Goal: Transaction & Acquisition: Book appointment/travel/reservation

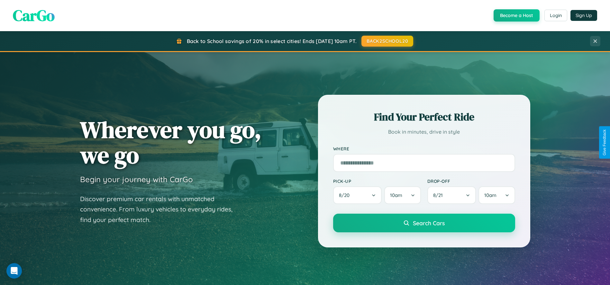
scroll to position [21, 0]
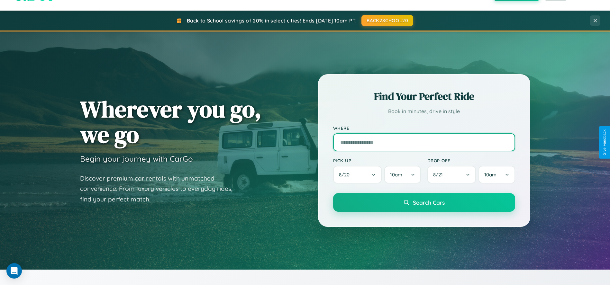
click at [424, 142] on input "text" at bounding box center [424, 142] width 182 height 18
type input "**********"
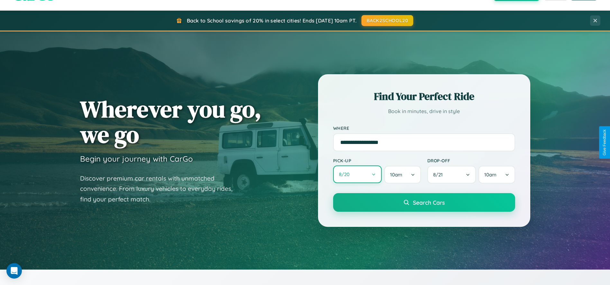
click at [357, 175] on button "8 / 20" at bounding box center [357, 175] width 49 height 18
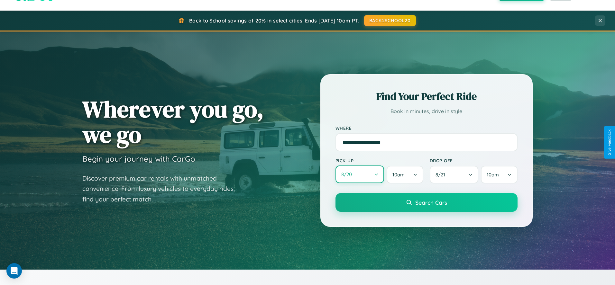
select select "*"
select select "****"
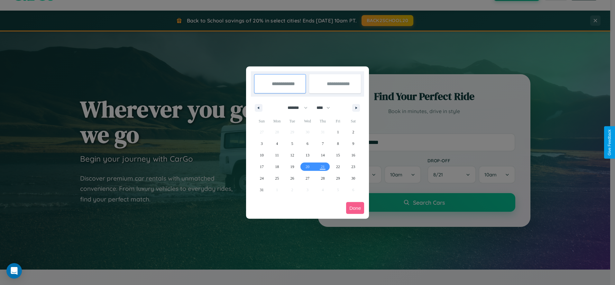
drag, startPoint x: 295, startPoint y: 108, endPoint x: 307, endPoint y: 129, distance: 24.8
click at [295, 108] on select "******* ******** ***** ***** *** **** **** ****** ********* ******* ******** **…" at bounding box center [296, 108] width 27 height 11
select select "**"
click at [292, 143] on span "4" at bounding box center [292, 144] width 2 height 12
type input "**********"
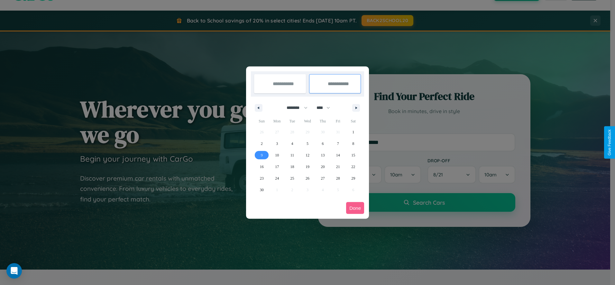
click at [261, 155] on span "9" at bounding box center [262, 156] width 2 height 12
type input "**********"
click at [355, 208] on button "Done" at bounding box center [355, 208] width 18 height 12
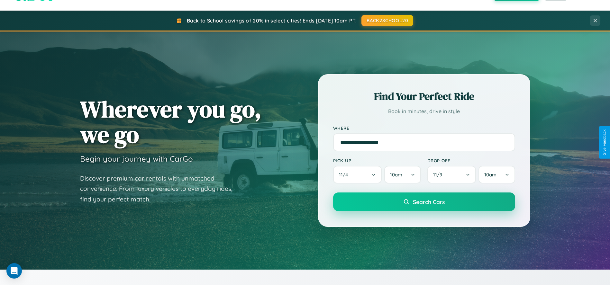
click at [424, 202] on span "Search Cars" at bounding box center [429, 201] width 32 height 7
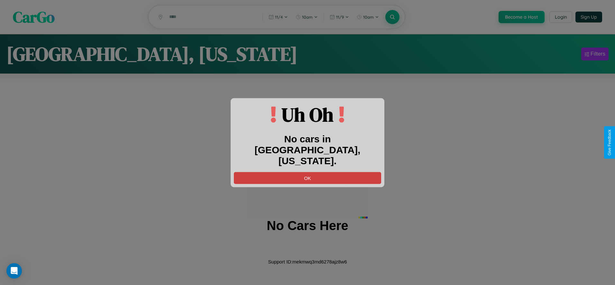
click at [307, 172] on button "OK" at bounding box center [307, 178] width 147 height 12
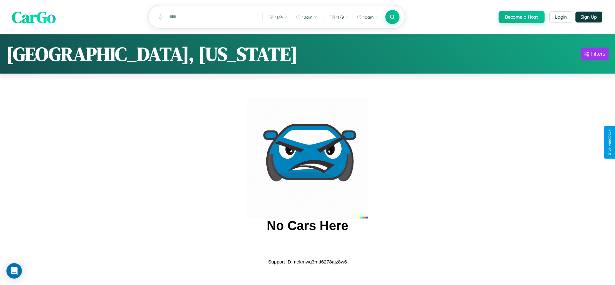
click at [34, 17] on span "CarGo" at bounding box center [34, 17] width 44 height 22
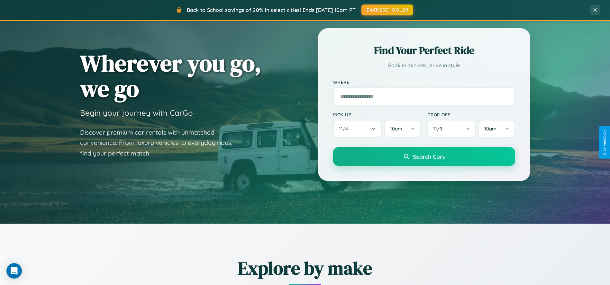
scroll to position [441, 0]
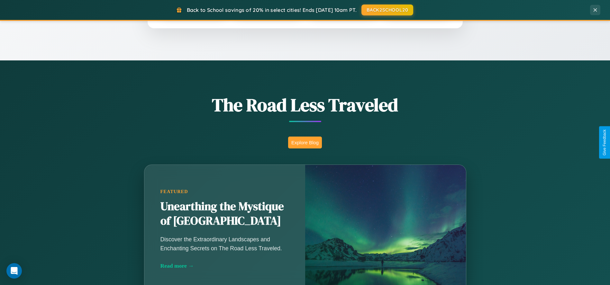
click at [305, 142] on button "Explore Blog" at bounding box center [305, 143] width 34 height 12
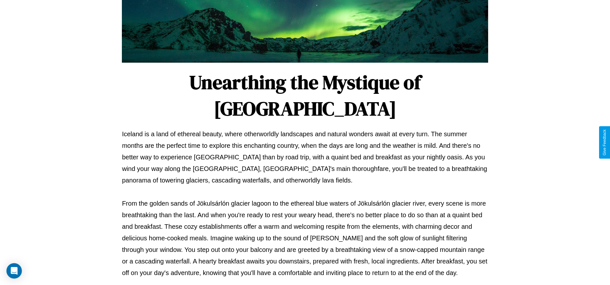
scroll to position [213, 0]
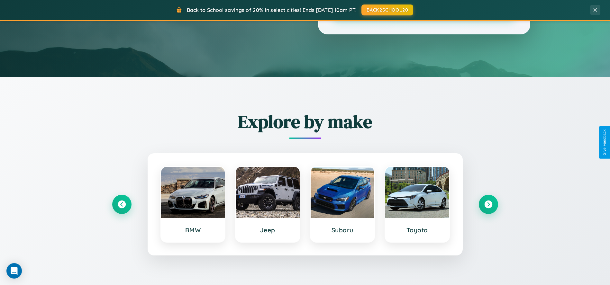
scroll to position [441, 0]
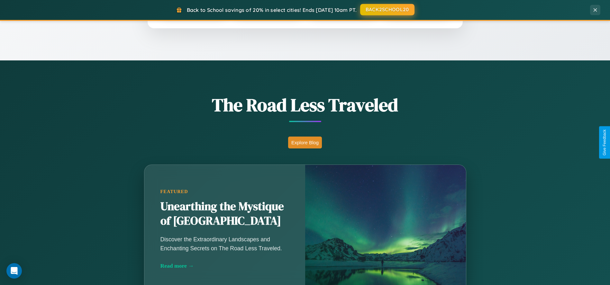
click at [387, 10] on button "BACK2SCHOOL20" at bounding box center [387, 10] width 54 height 12
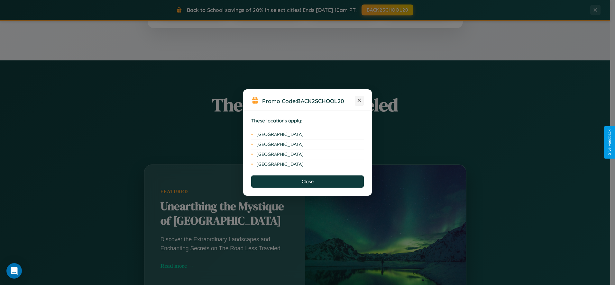
click at [359, 101] on icon at bounding box center [360, 101] width 4 height 4
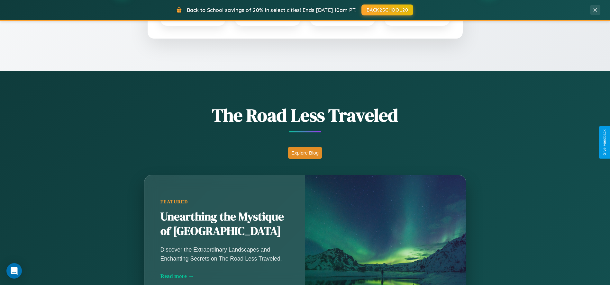
scroll to position [275, 0]
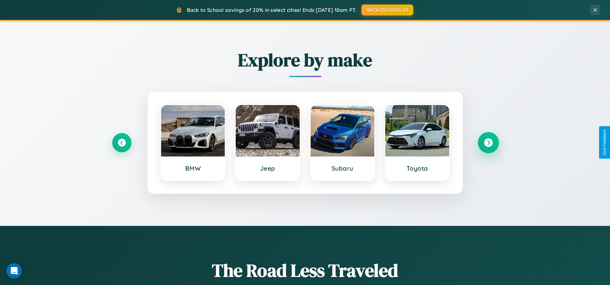
click at [488, 142] on icon at bounding box center [488, 142] width 9 height 9
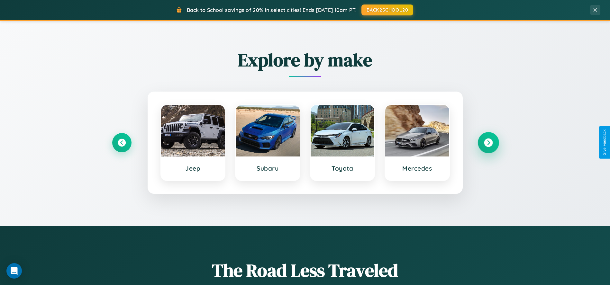
click at [488, 142] on icon at bounding box center [488, 142] width 9 height 9
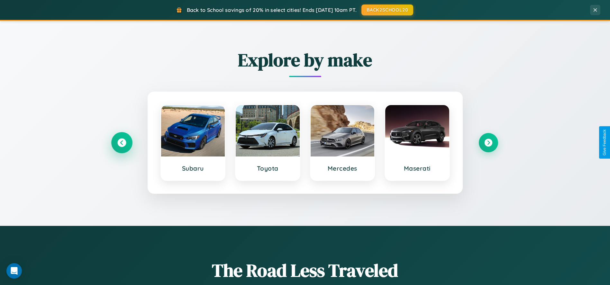
click at [122, 142] on icon at bounding box center [121, 142] width 9 height 9
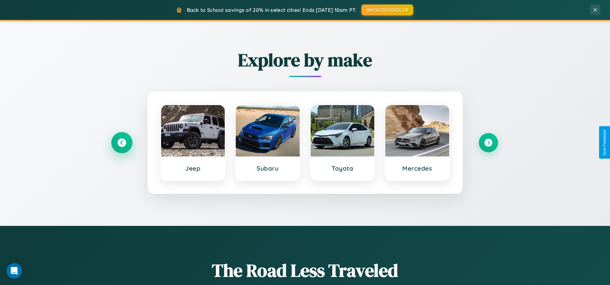
click at [122, 142] on icon at bounding box center [121, 142] width 9 height 9
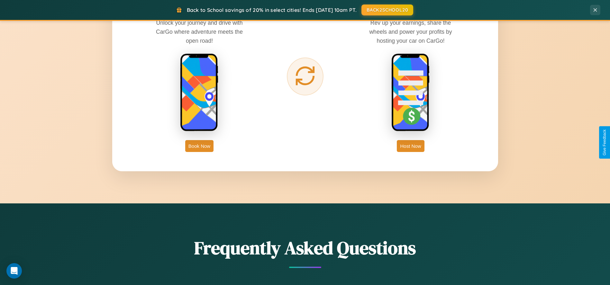
scroll to position [1032, 0]
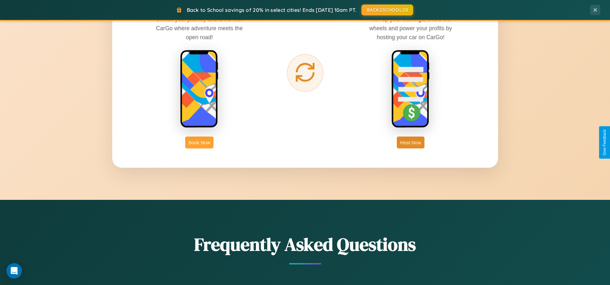
click at [199, 142] on button "Book Now" at bounding box center [199, 143] width 28 height 12
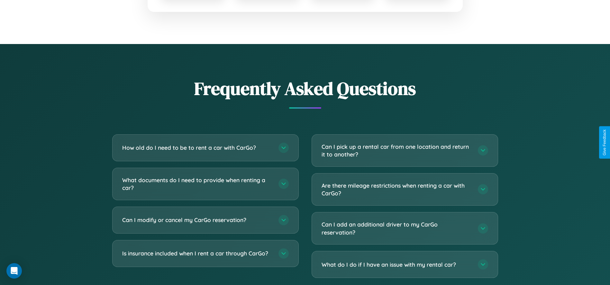
scroll to position [1136, 0]
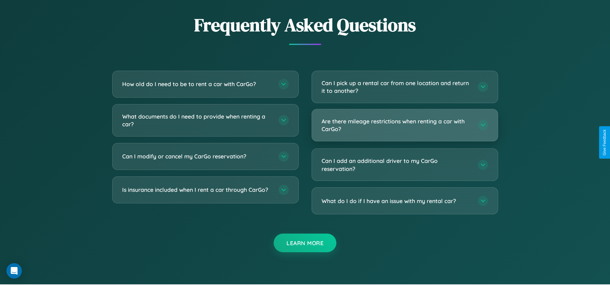
click at [405, 126] on h3 "Are there mileage restrictions when renting a car with CarGo?" at bounding box center [397, 125] width 150 height 16
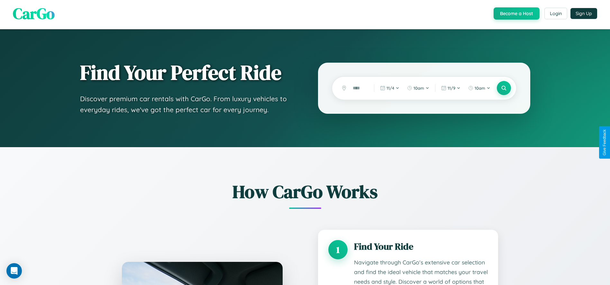
scroll to position [0, 0]
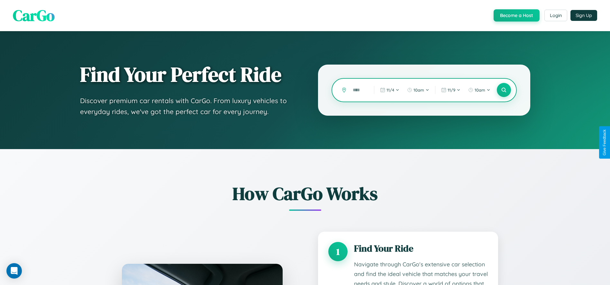
click at [359, 90] on input "text" at bounding box center [359, 90] width 18 height 11
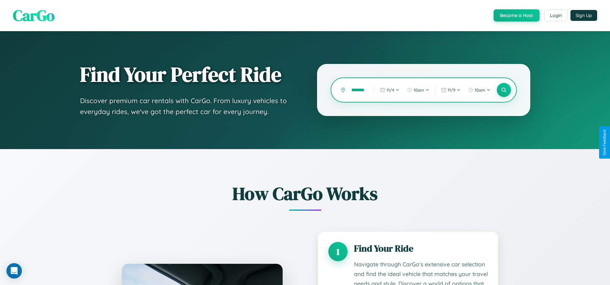
scroll to position [0, 18]
type input "**********"
click at [504, 90] on icon at bounding box center [504, 90] width 6 height 6
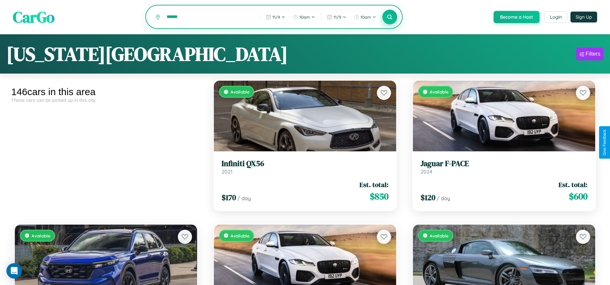
type input "******"
click at [390, 17] on icon at bounding box center [390, 17] width 6 height 6
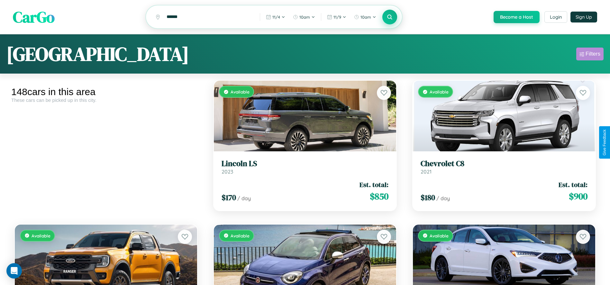
click at [590, 55] on div "Filters" at bounding box center [593, 54] width 15 height 6
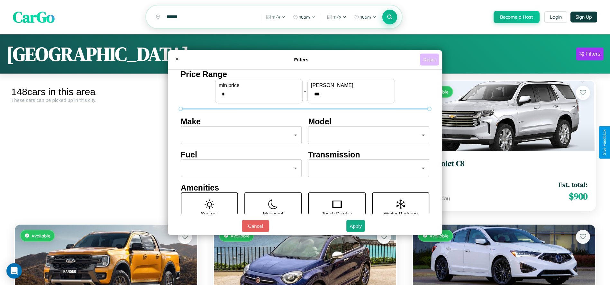
click at [431, 60] on button "Reset" at bounding box center [429, 60] width 19 height 12
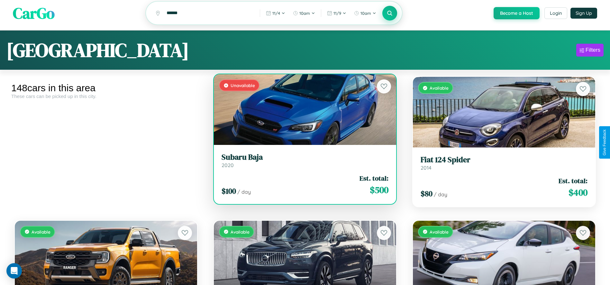
click at [303, 164] on link "Subaru Baja 2020" at bounding box center [305, 161] width 167 height 16
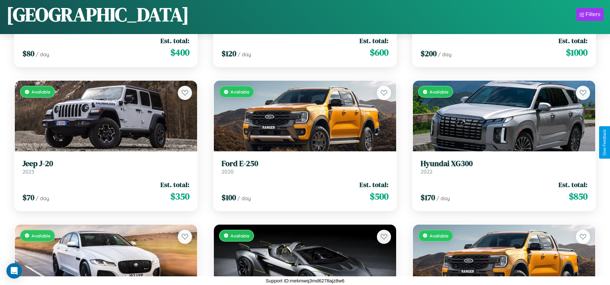
scroll to position [2687, 0]
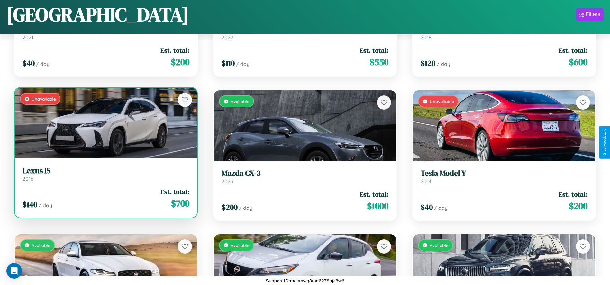
click at [105, 175] on link "Lexus IS 2016" at bounding box center [106, 174] width 167 height 16
